Goal: Transaction & Acquisition: Purchase product/service

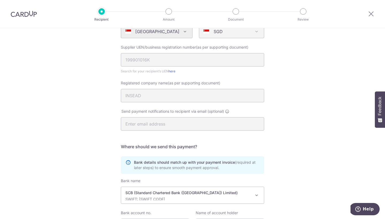
scroll to position [125, 0]
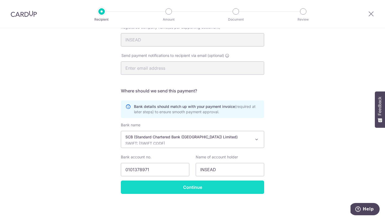
click at [177, 188] on input "Continue" at bounding box center [192, 187] width 143 height 13
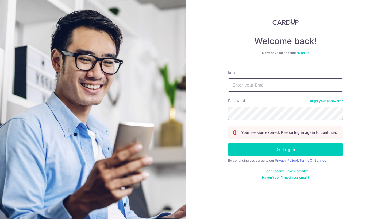
type input "weissman.ayelet@gmail.com"
click at [285, 150] on button "Log in" at bounding box center [285, 149] width 115 height 13
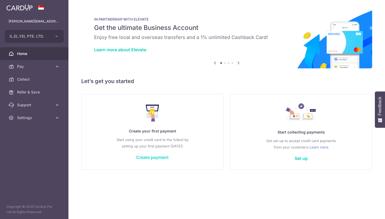
click at [155, 157] on link "Create payment" at bounding box center [152, 157] width 33 height 5
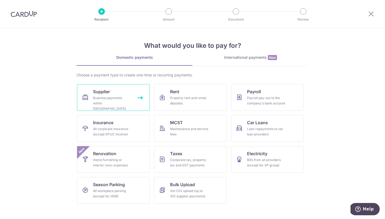
click at [133, 99] on link "Supplier Business payments within Singapore" at bounding box center [113, 97] width 73 height 27
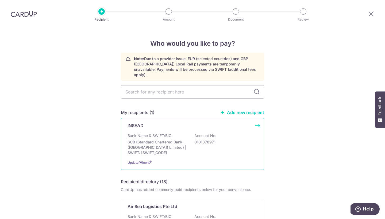
click at [179, 133] on div "Bank Name & SWIFT/BIC: SCB (Standard Chartered Bank (Singapore) Limited) | SWIF…" at bounding box center [192, 144] width 130 height 22
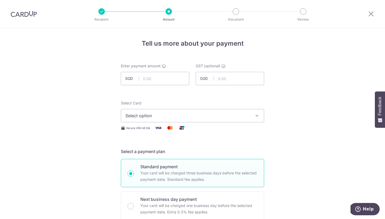
scroll to position [0, 0]
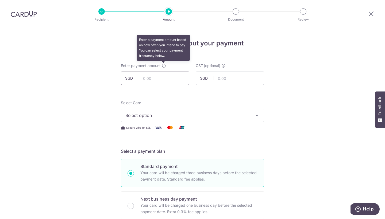
click at [159, 75] on input "text" at bounding box center [155, 78] width 68 height 13
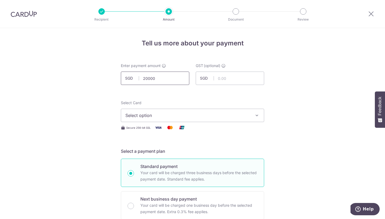
click at [147, 77] on input "20000" at bounding box center [155, 78] width 68 height 13
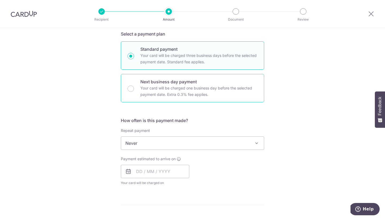
scroll to position [156, 0]
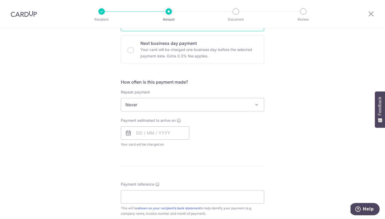
type input "20,000.00"
click at [155, 106] on span "Never" at bounding box center [192, 104] width 143 height 13
click at [150, 136] on input "text" at bounding box center [155, 132] width 68 height 13
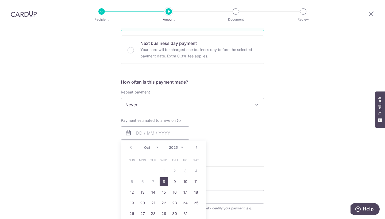
click at [164, 181] on link "8" at bounding box center [163, 181] width 9 height 9
type input "[DATE]"
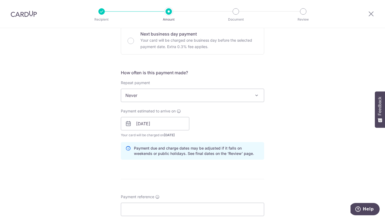
scroll to position [169, 0]
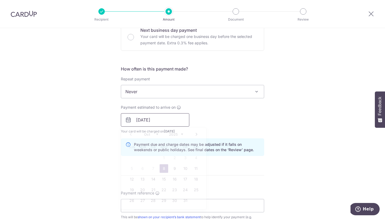
click at [167, 119] on input "08/10/2025" at bounding box center [155, 119] width 68 height 13
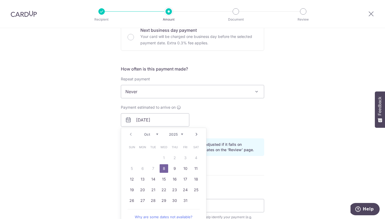
click at [162, 167] on link "8" at bounding box center [163, 168] width 9 height 9
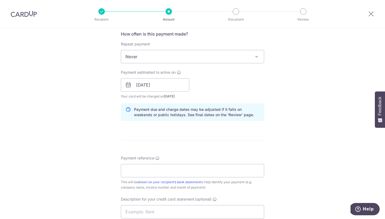
scroll to position [231, 0]
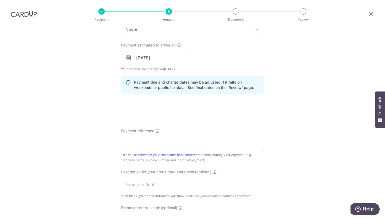
click at [175, 140] on input "Payment reference" at bounding box center [192, 143] width 143 height 13
click at [158, 58] on input "08/10/2025" at bounding box center [155, 57] width 68 height 13
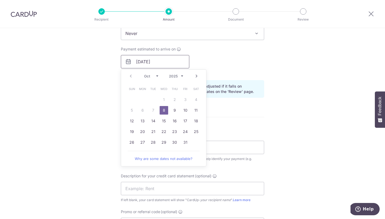
click at [184, 66] on input "08/10/2025" at bounding box center [155, 61] width 68 height 13
click at [200, 62] on div "Payment estimated to arrive on 08/10/2025 Prev Next Oct Nov Dec 2025 2026 2027 …" at bounding box center [193, 60] width 150 height 29
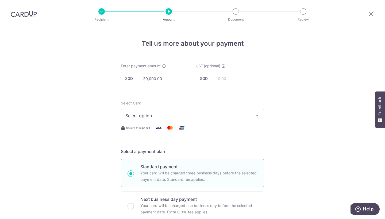
scroll to position [0, 0]
click at [152, 79] on input "20,000.00" at bounding box center [155, 78] width 68 height 13
type input "18,000.00"
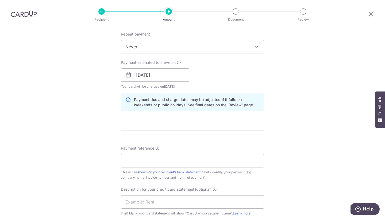
scroll to position [258, 0]
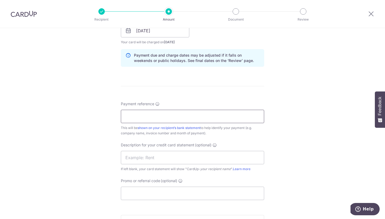
click at [147, 117] on input "Payment reference" at bounding box center [192, 116] width 143 height 13
type input "Ayelet Weissman"
click at [167, 156] on input "text" at bounding box center [192, 157] width 143 height 13
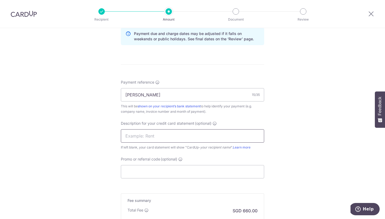
scroll to position [289, 0]
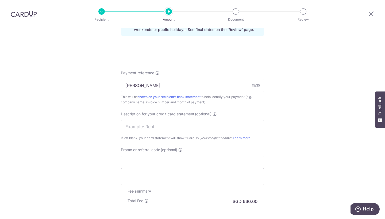
click at [163, 162] on input "Promo or referral code (optional)" at bounding box center [192, 162] width 143 height 13
paste input "SGNEW14"
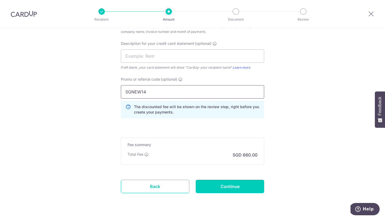
scroll to position [369, 0]
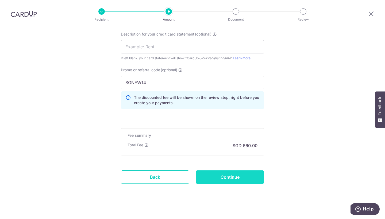
type input "SGNEW14"
click at [234, 178] on input "Continue" at bounding box center [229, 176] width 68 height 13
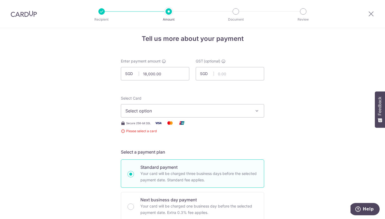
scroll to position [4, 0]
click at [185, 112] on span "Select option" at bounding box center [187, 111] width 124 height 6
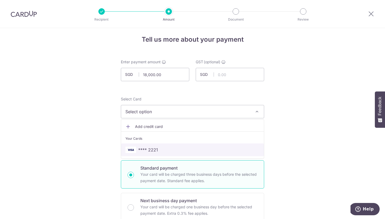
click at [166, 151] on span "**** 2221" at bounding box center [192, 150] width 134 height 6
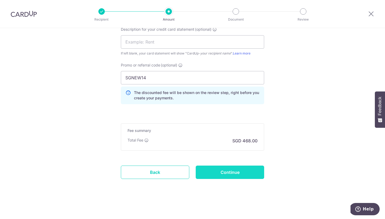
scroll to position [374, 0]
click at [216, 174] on input "Continue" at bounding box center [229, 172] width 68 height 13
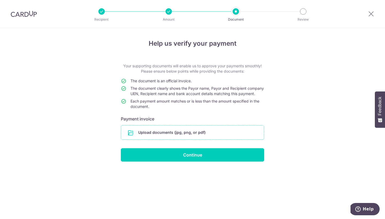
click at [184, 136] on input "file" at bounding box center [192, 133] width 143 height 14
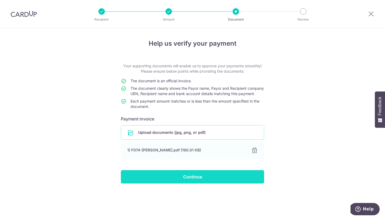
click at [220, 183] on input "Continue" at bounding box center [192, 176] width 143 height 13
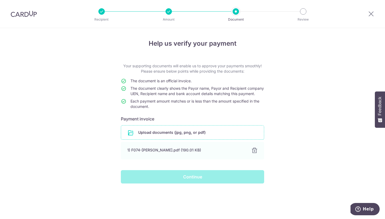
click at [192, 183] on div "Continue" at bounding box center [193, 176] width 150 height 13
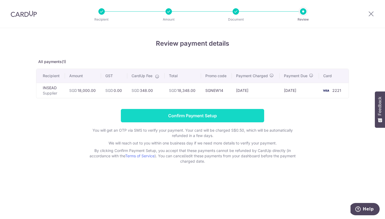
click at [212, 119] on input "Confirm Payment Setup" at bounding box center [192, 115] width 143 height 13
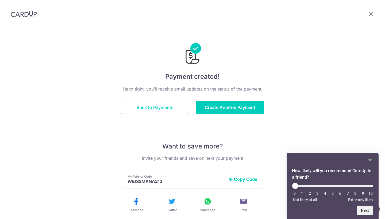
click at [158, 104] on button "Back to Payments" at bounding box center [155, 107] width 68 height 13
